Goal: Information Seeking & Learning: Learn about a topic

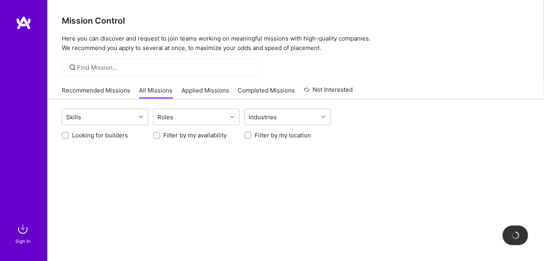
click at [199, 87] on link "Applied Missions" at bounding box center [205, 92] width 48 height 13
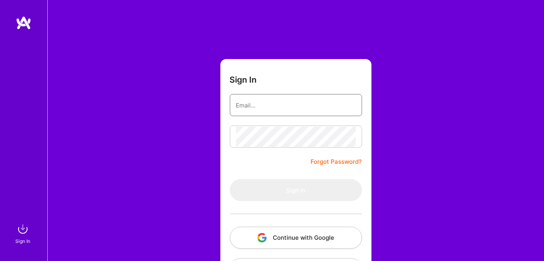
click at [277, 112] on input "email" at bounding box center [296, 105] width 120 height 20
type input "[EMAIL_ADDRESS][DOMAIN_NAME]"
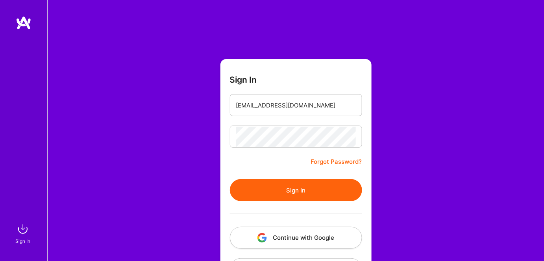
click at [261, 186] on button "Sign In" at bounding box center [296, 190] width 132 height 22
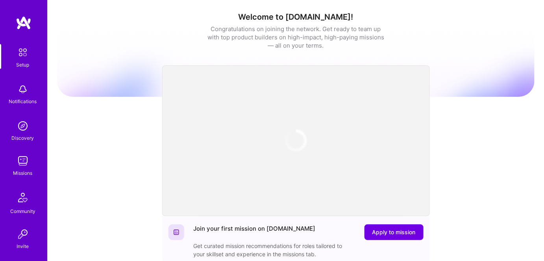
click at [21, 164] on img at bounding box center [23, 161] width 16 height 16
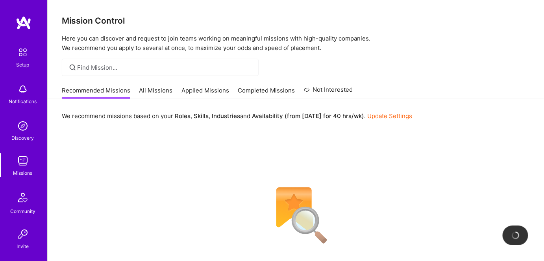
click at [213, 93] on link "Applied Missions" at bounding box center [205, 92] width 48 height 13
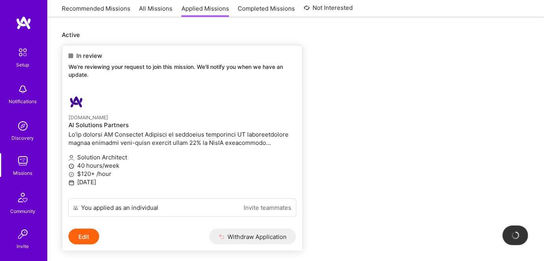
scroll to position [71, 0]
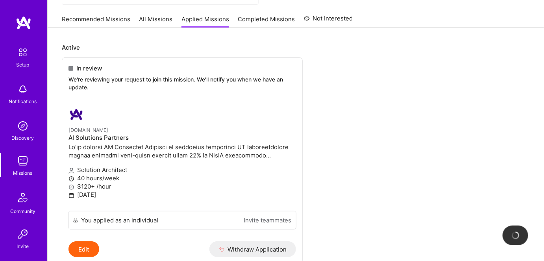
click at [150, 20] on link "All Missions" at bounding box center [155, 21] width 33 height 13
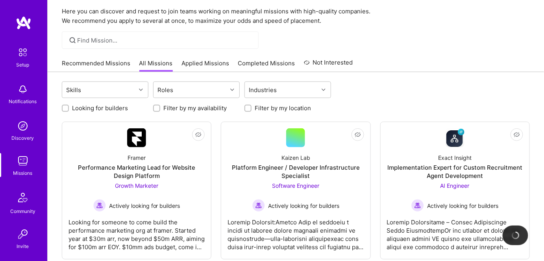
scroll to position [71, 0]
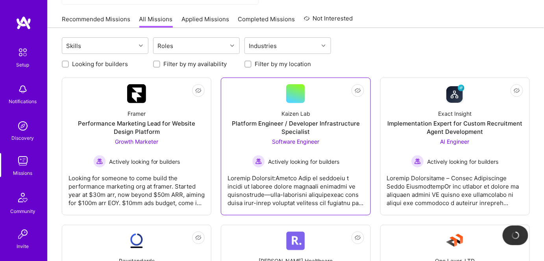
click at [293, 151] on div "Software Engineer Actively looking for builders" at bounding box center [295, 152] width 87 height 30
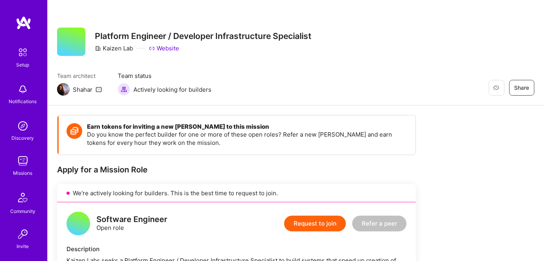
click at [25, 53] on img at bounding box center [23, 52] width 17 height 17
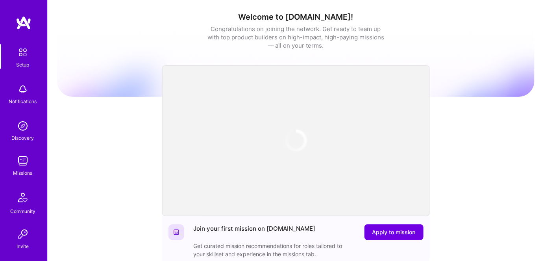
scroll to position [35, 0]
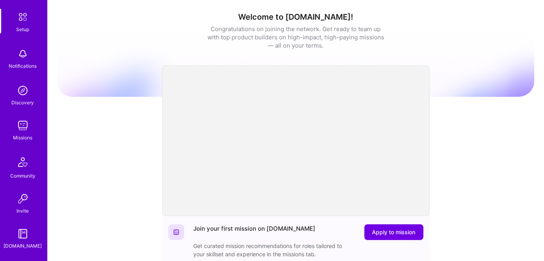
click at [17, 132] on img at bounding box center [23, 126] width 16 height 16
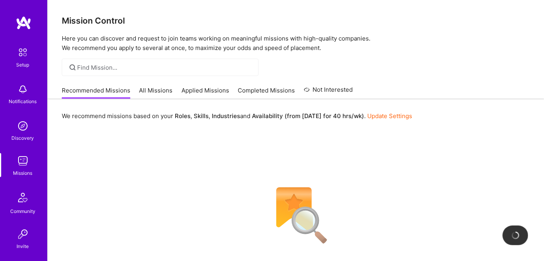
click at [157, 90] on link "All Missions" at bounding box center [155, 92] width 33 height 13
